Goal: Information Seeking & Learning: Understand process/instructions

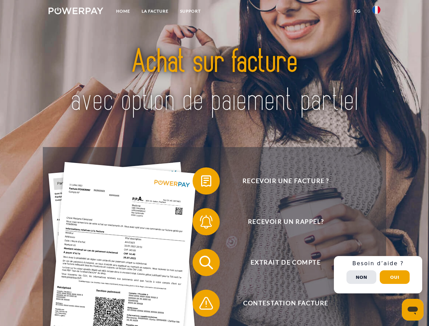
click at [76, 12] on img at bounding box center [76, 10] width 55 height 7
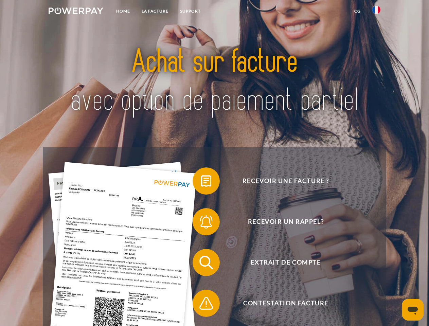
click at [376, 12] on img at bounding box center [376, 10] width 8 height 8
click at [357, 11] on link "CG" at bounding box center [358, 11] width 18 height 12
click at [201, 182] on span at bounding box center [196, 181] width 34 height 34
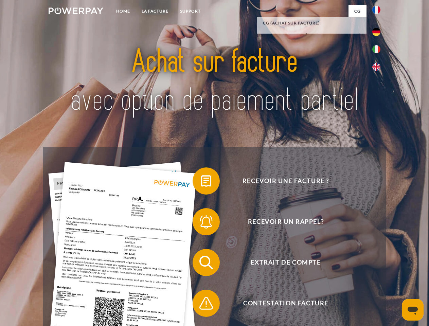
click at [201, 223] on span at bounding box center [196, 222] width 34 height 34
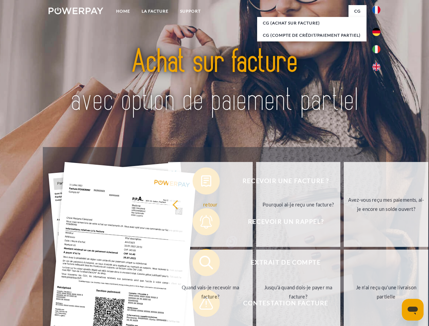
click at [256, 264] on link "Jusqu'à quand dois-je payer ma facture?" at bounding box center [298, 292] width 85 height 85
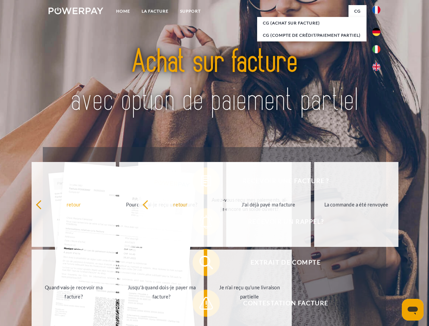
click at [201, 305] on span at bounding box center [196, 303] width 34 height 34
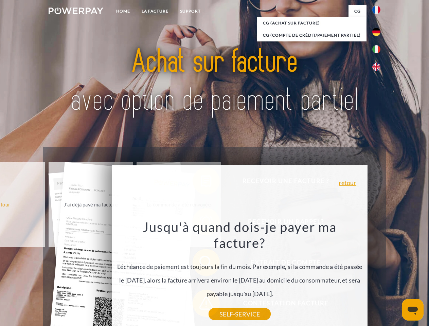
click at [378, 275] on div "Recevoir une facture ? Recevoir un rappel? Extrait de compte retour" at bounding box center [214, 283] width 343 height 272
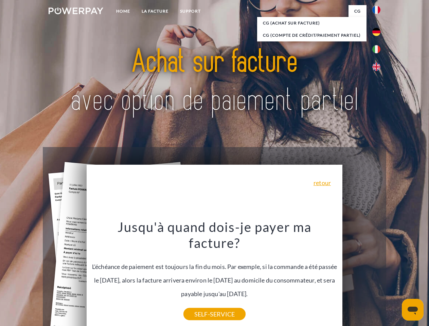
click at [361, 276] on span "Extrait de compte" at bounding box center [285, 262] width 166 height 27
click at [395, 277] on header "Home LA FACTURE Support" at bounding box center [214, 234] width 429 height 469
